Goal: Find specific page/section: Find specific page/section

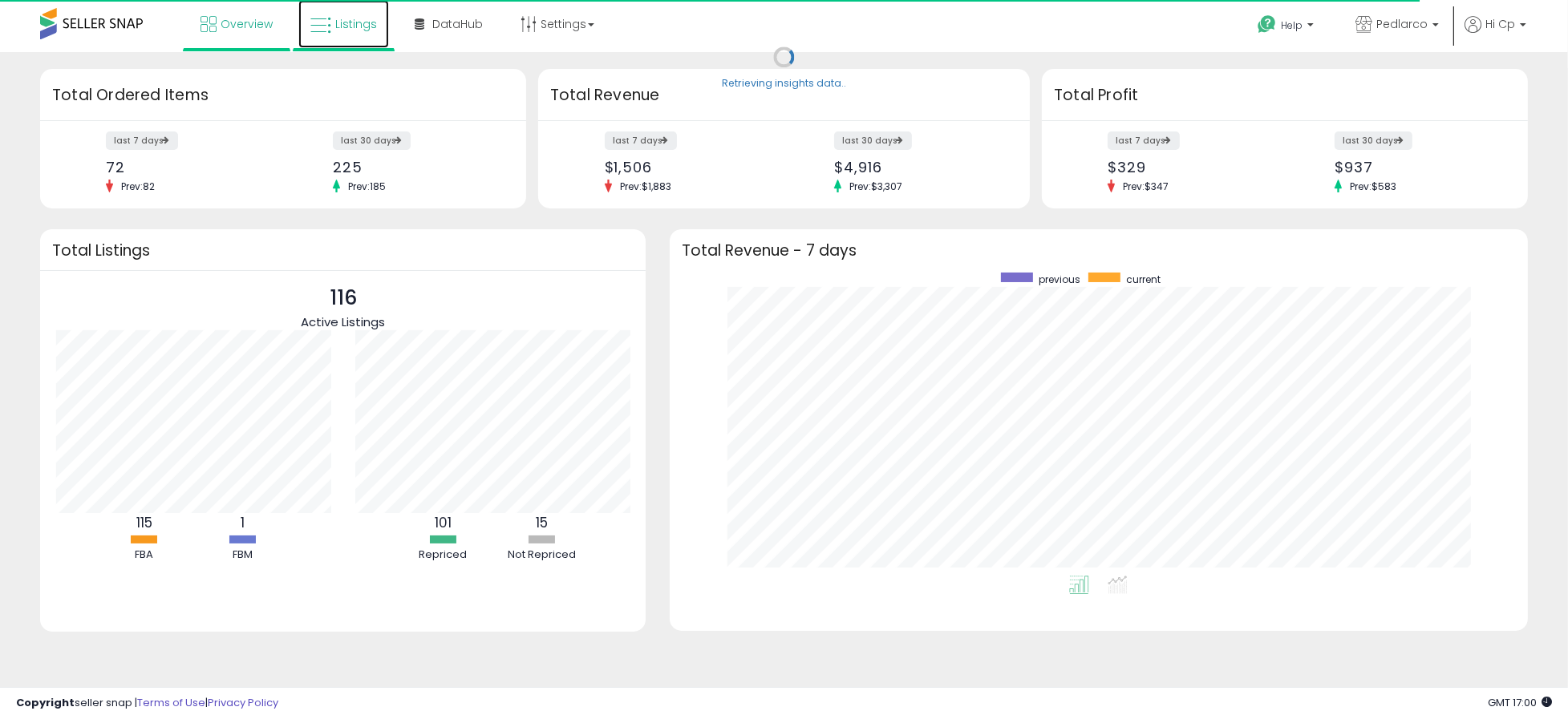
click at [357, 32] on link "Listings" at bounding box center [344, 24] width 90 height 49
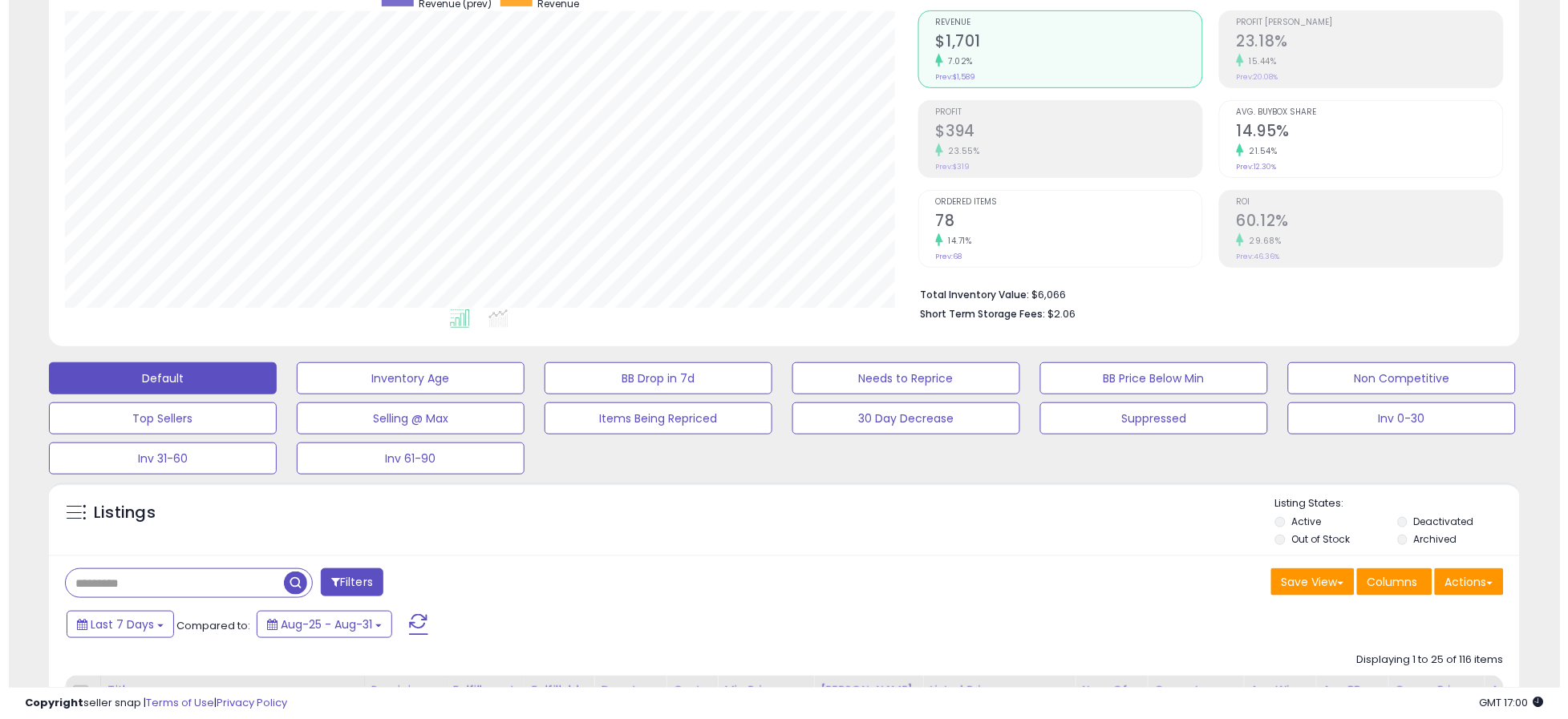
scroll to position [71, 0]
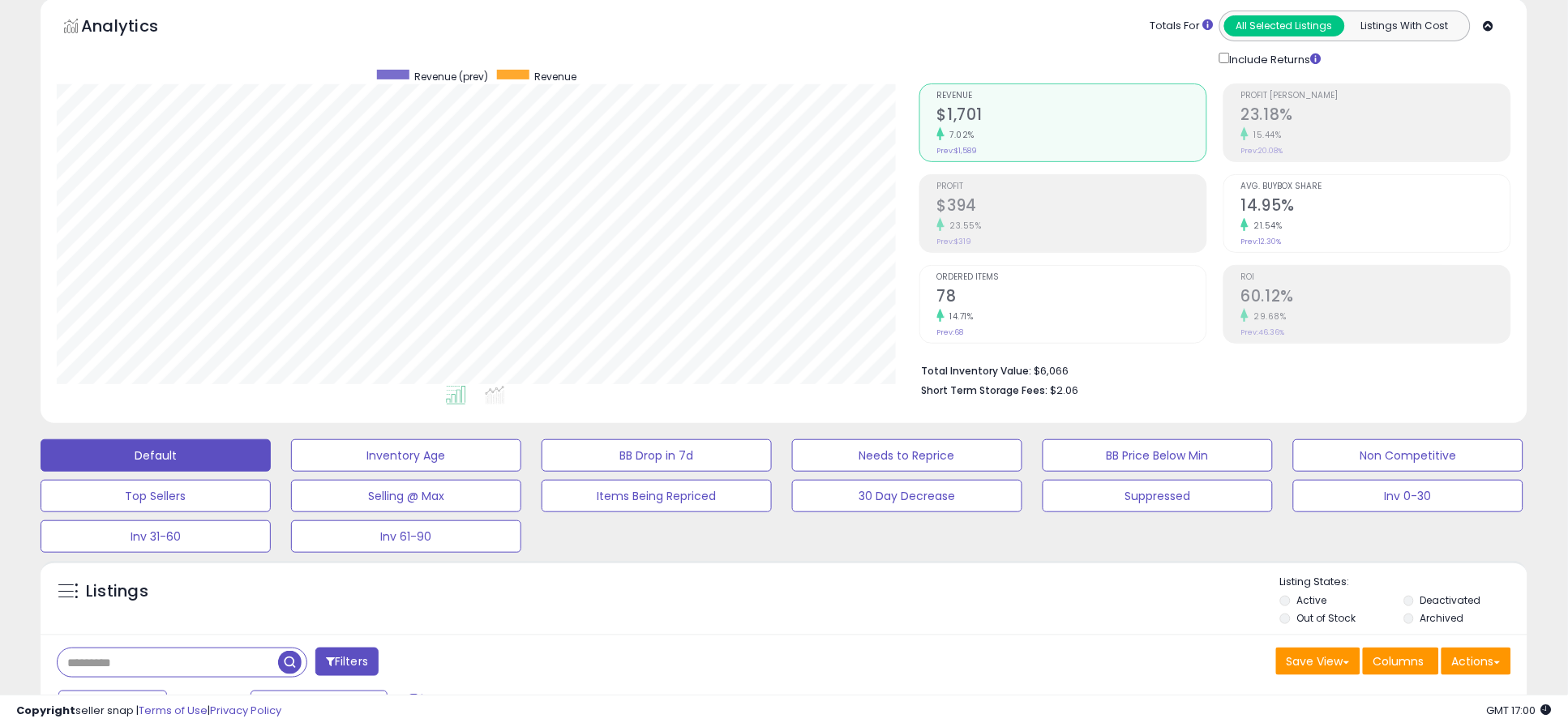
click at [158, 666] on input "text" at bounding box center [168, 662] width 220 height 28
type input "*********"
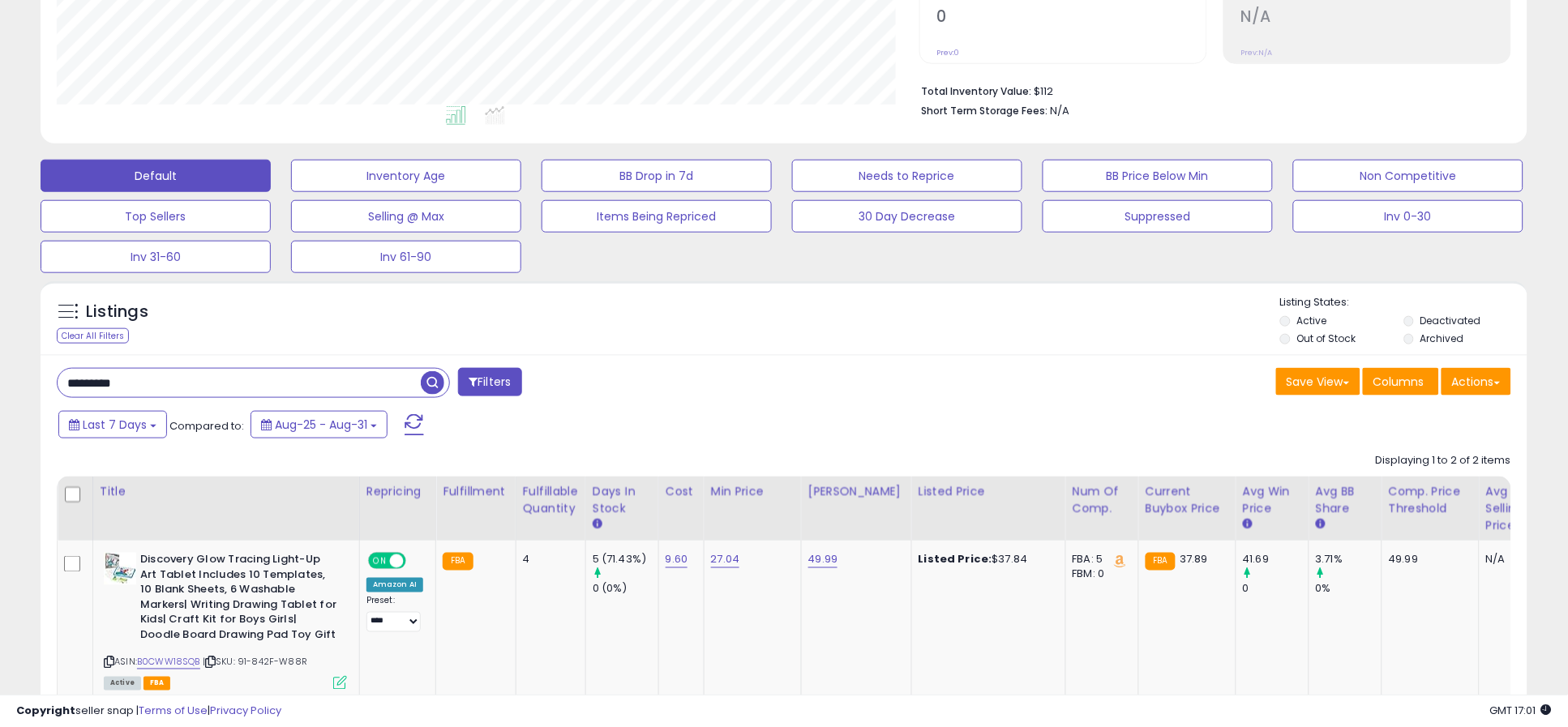
scroll to position [336, 0]
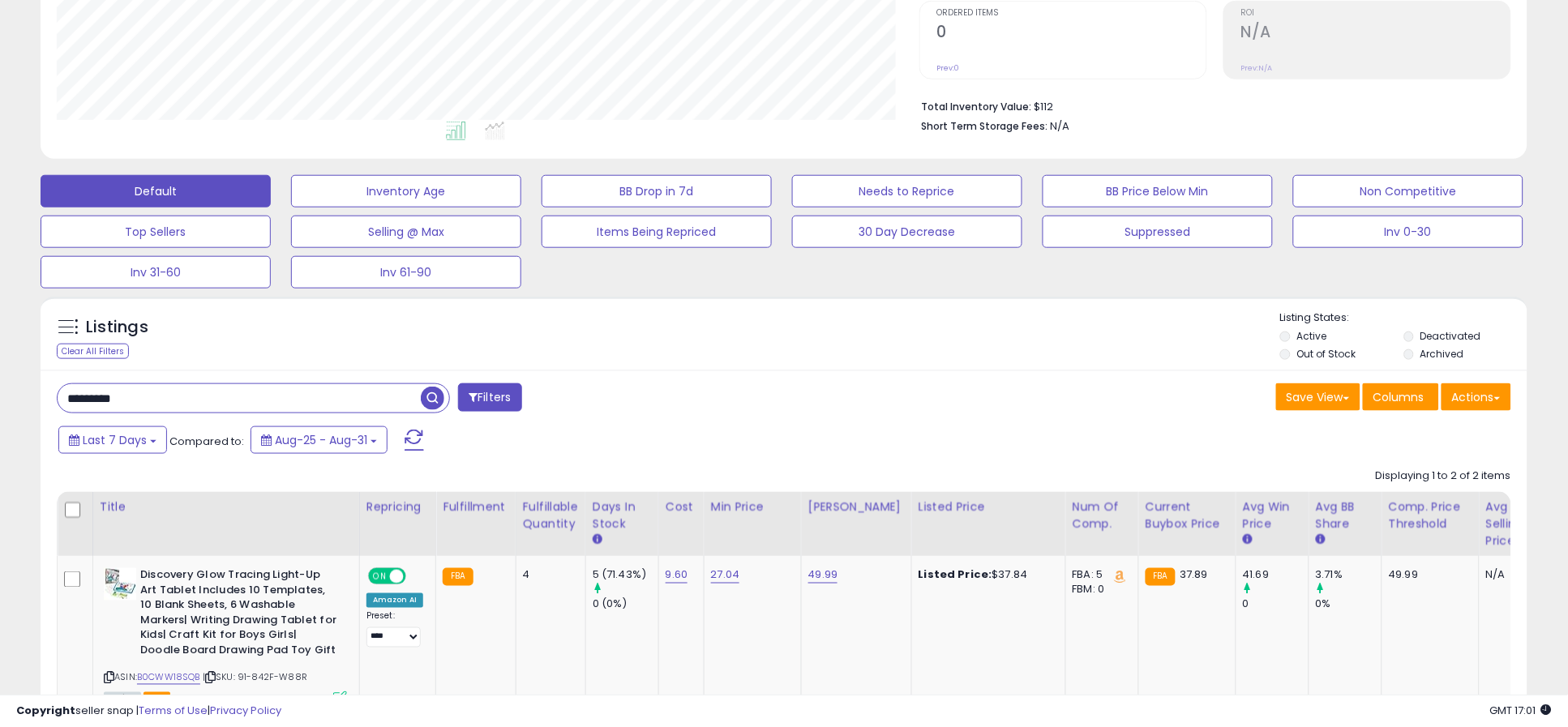
drag, startPoint x: 147, startPoint y: 397, endPoint x: 18, endPoint y: 409, distance: 129.6
click at [49, 409] on div "********* Filters" at bounding box center [415, 400] width 740 height 33
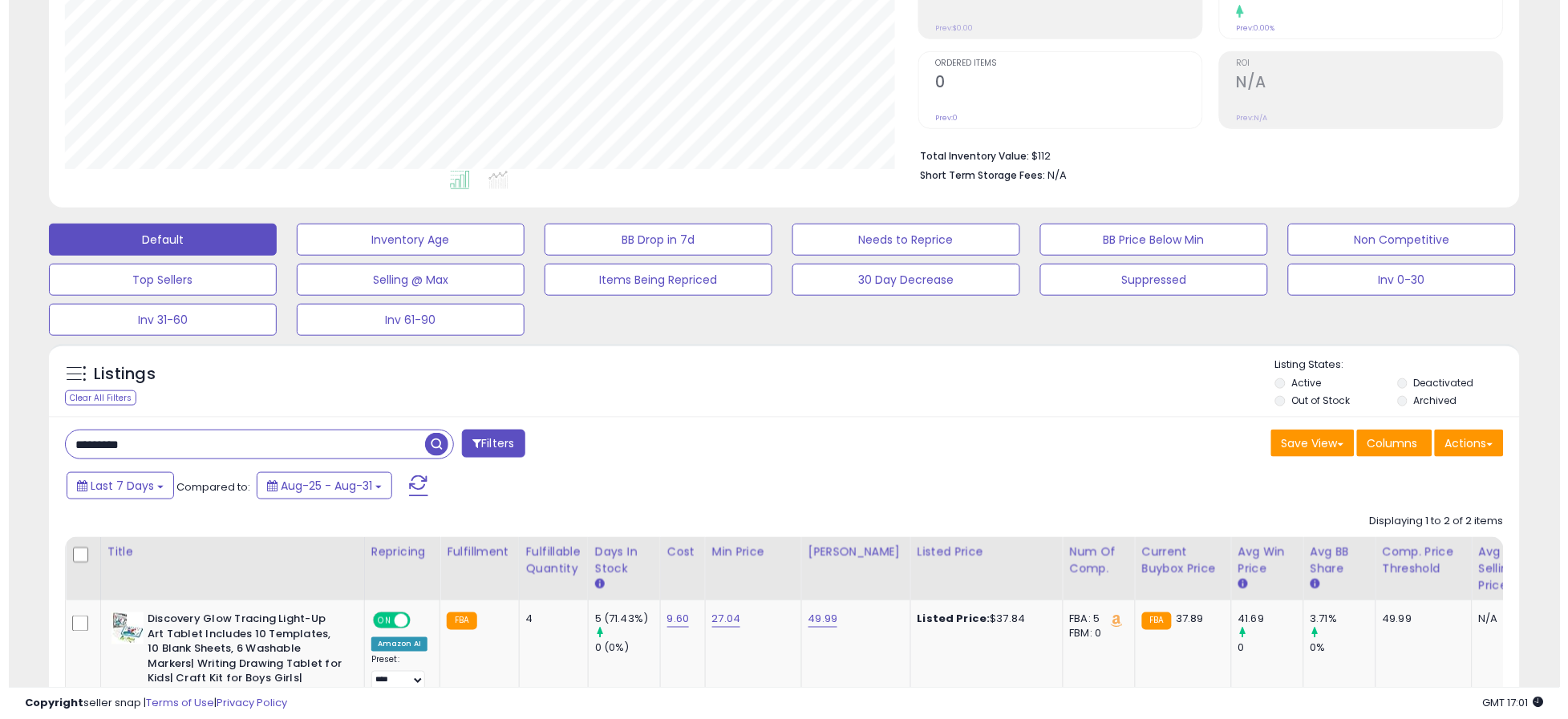
scroll to position [260, 0]
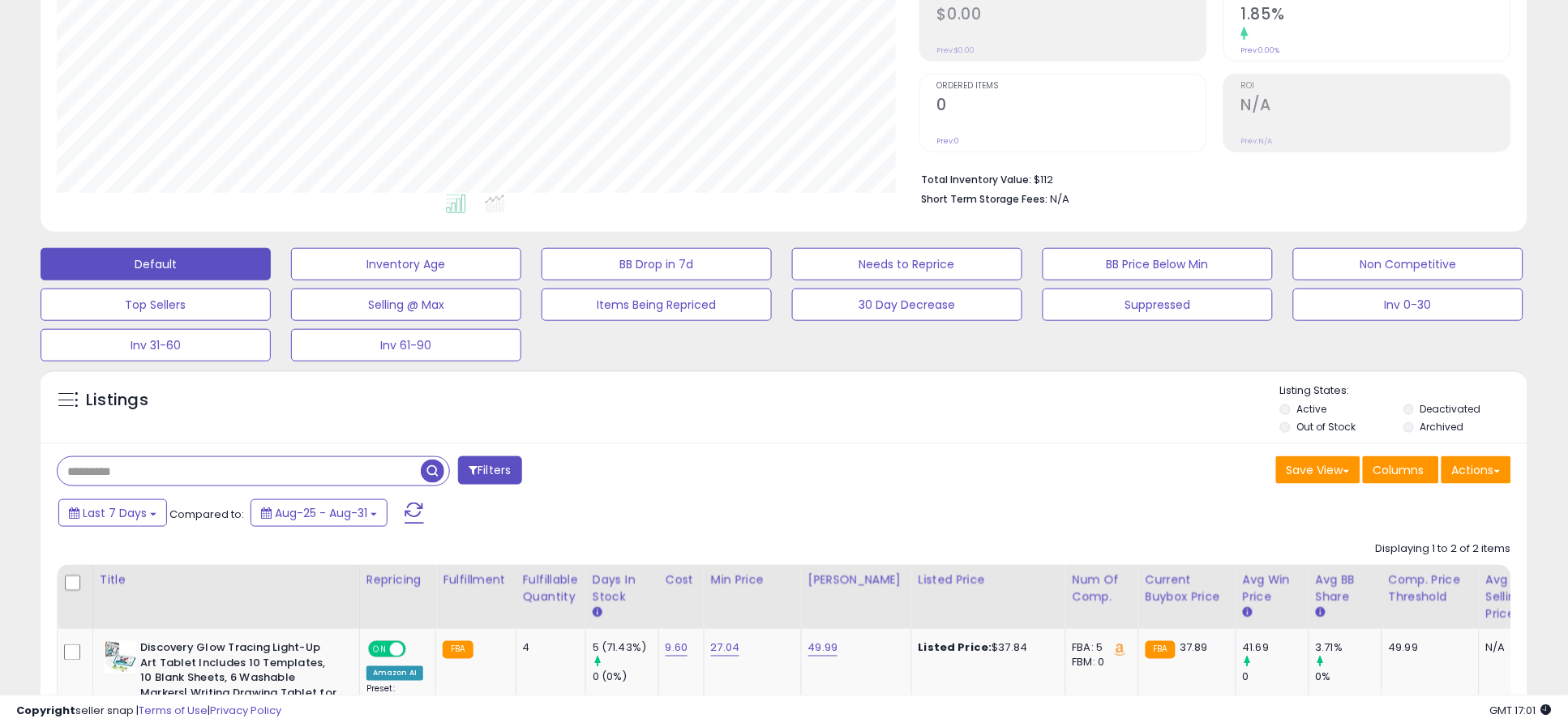
click at [489, 471] on button "Filters" at bounding box center [489, 471] width 64 height 28
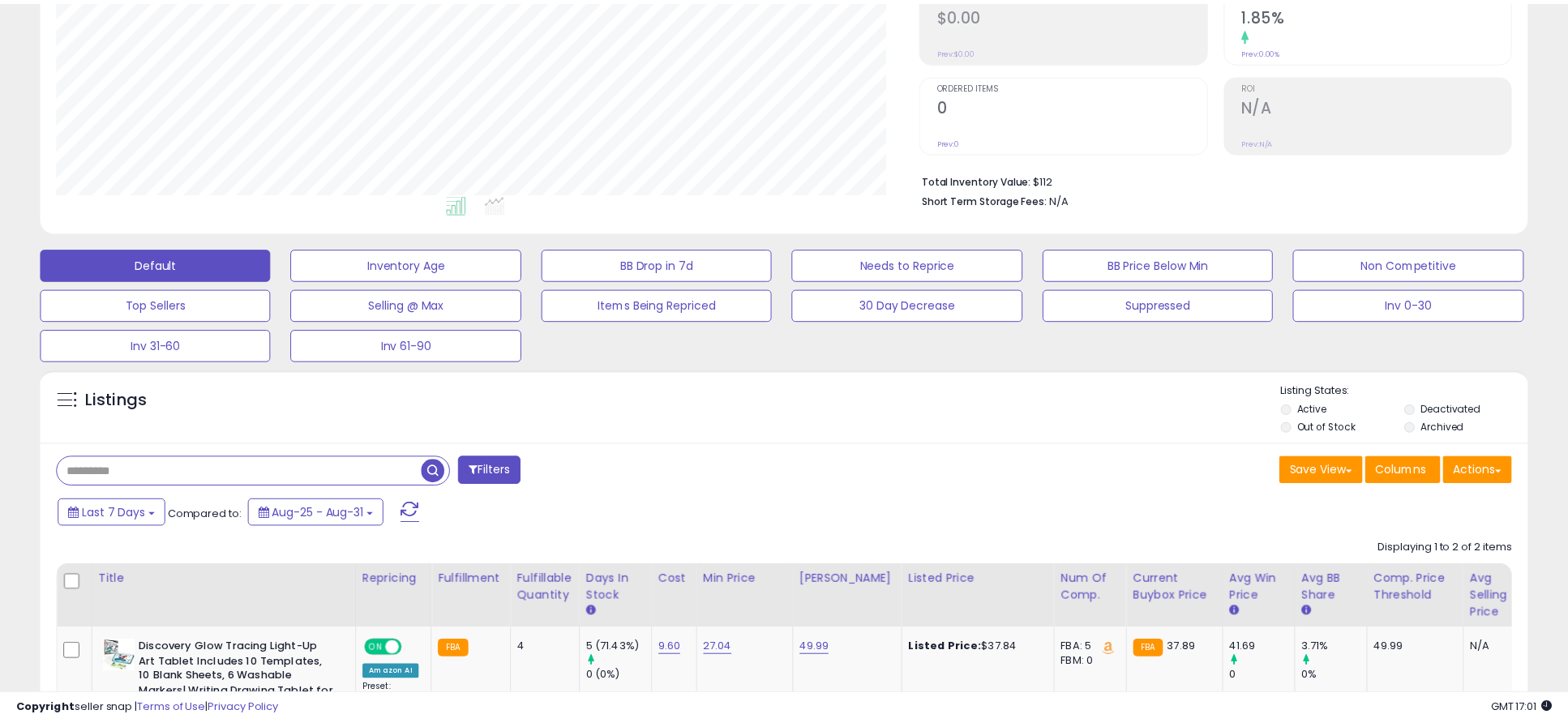
scroll to position [332, 871]
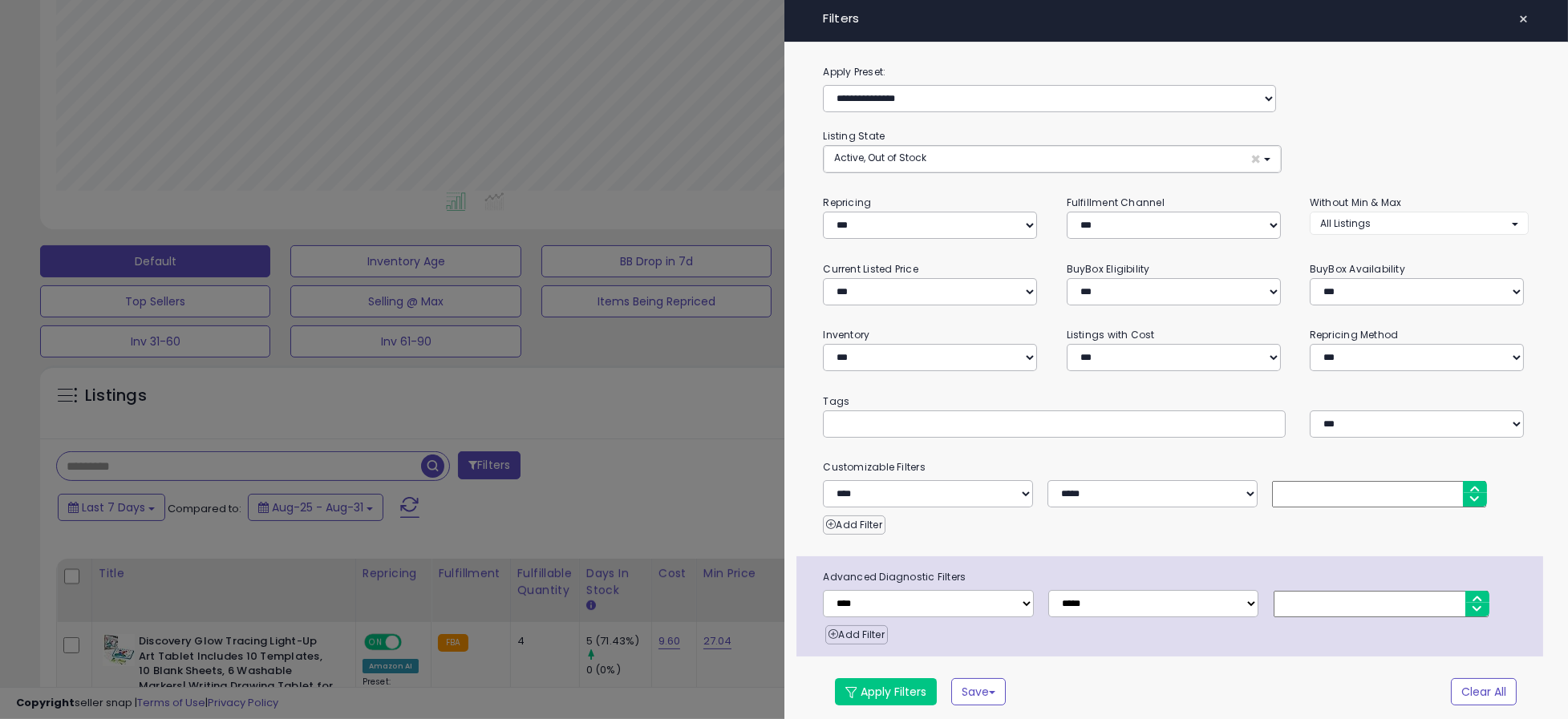
click at [641, 457] on div at bounding box center [784, 359] width 1568 height 719
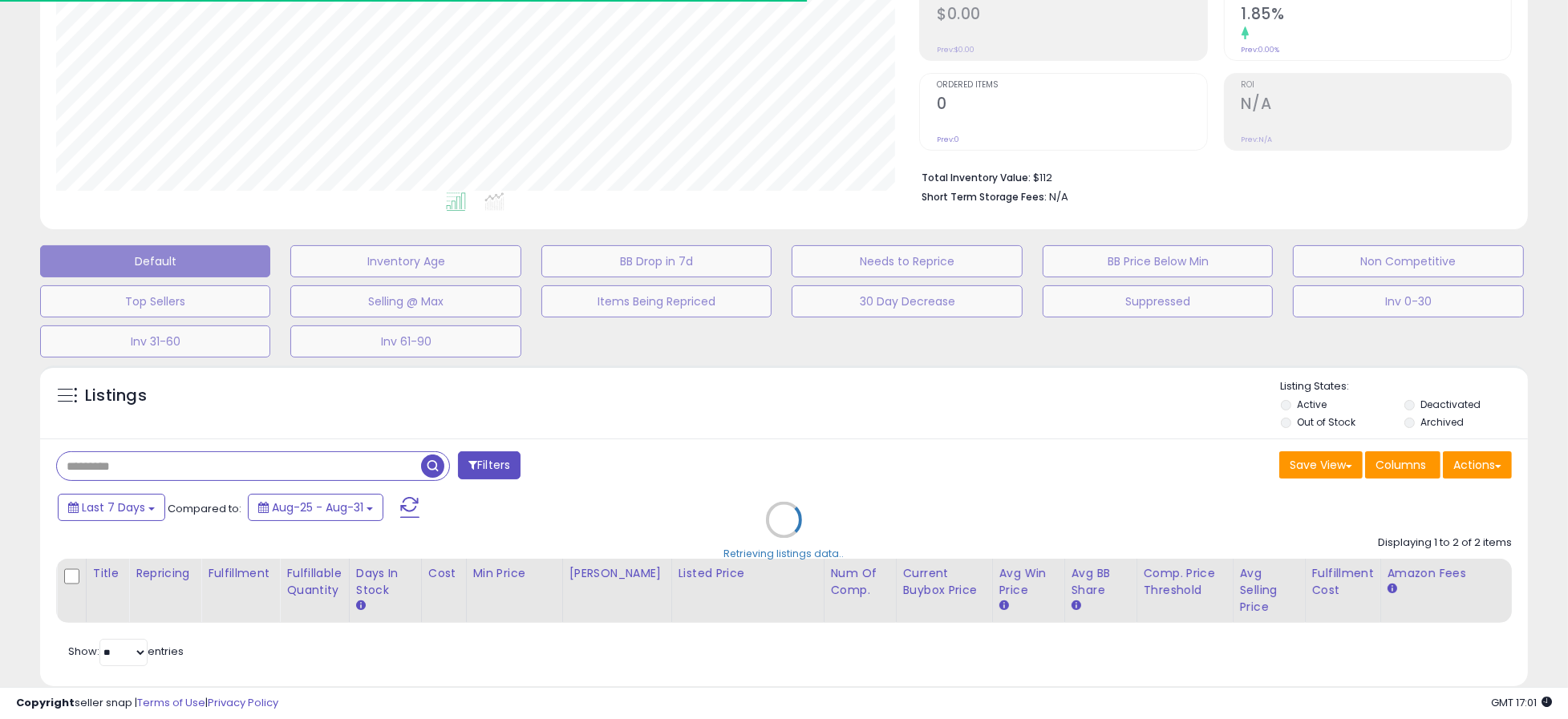
click at [428, 465] on div "Retrieving listings data.." at bounding box center [784, 532] width 1512 height 349
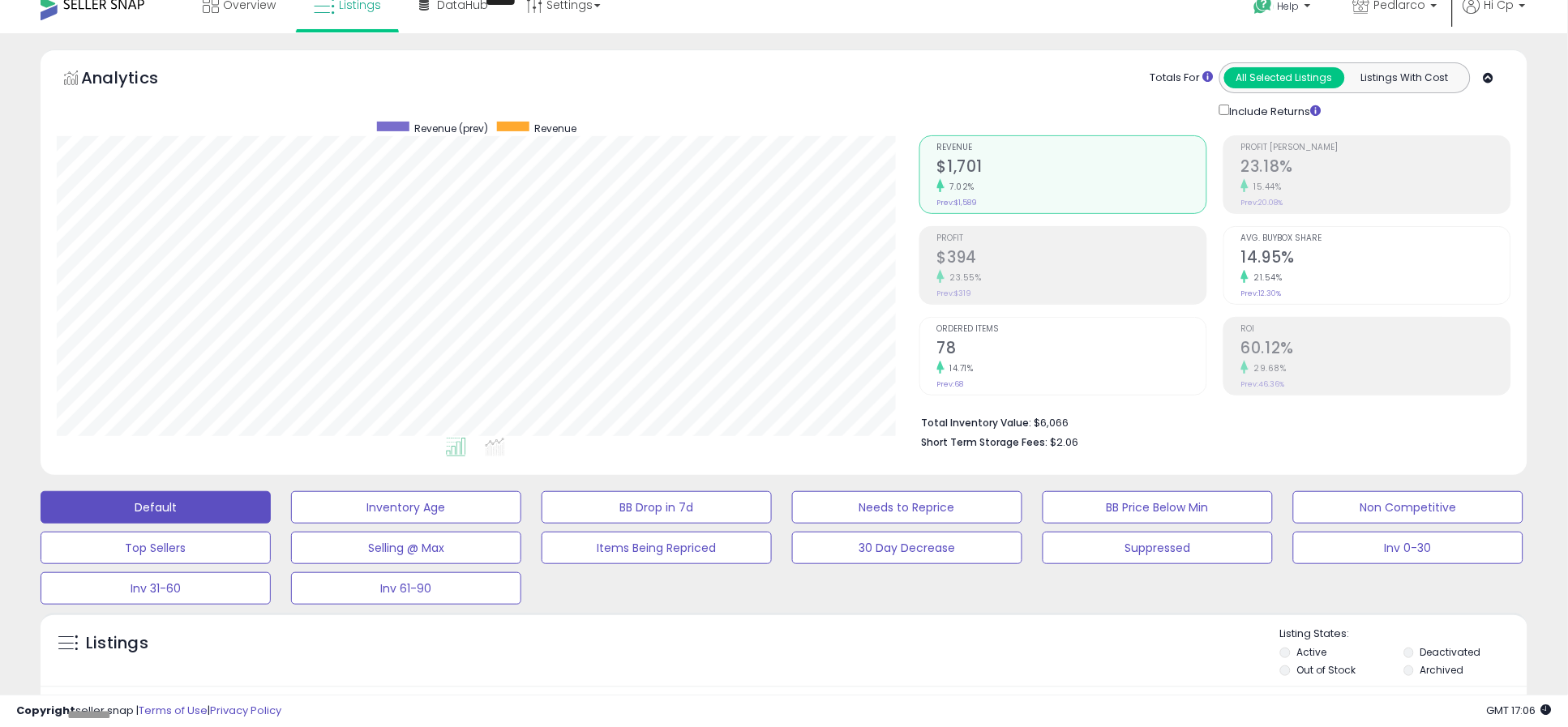
scroll to position [0, 0]
